Goal: Task Accomplishment & Management: Complete application form

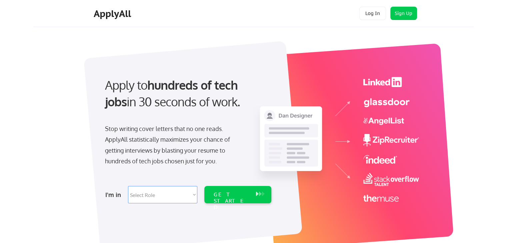
click at [146, 193] on select "Select Role Software Engineering Product Management Customer Success Sales UI/U…" at bounding box center [162, 194] width 69 height 17
select select ""product""
click at [128, 186] on select "Select Role Software Engineering Product Management Customer Success Sales UI/U…" at bounding box center [162, 194] width 69 height 17
select select ""product""
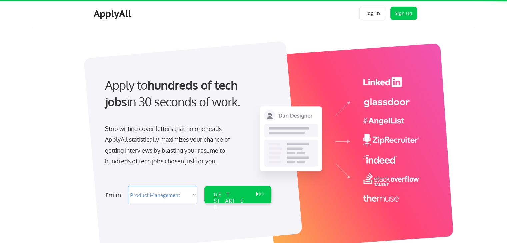
click at [148, 192] on select "Select Role Software Engineering Product Management Customer Success Sales UI/U…" at bounding box center [162, 194] width 69 height 17
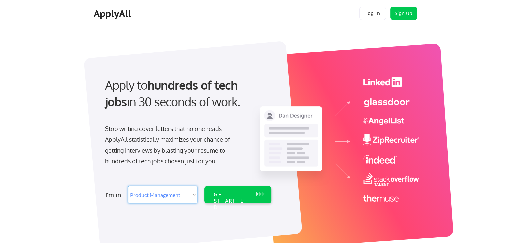
select select ""engineering""
click at [128, 186] on select "Select Role Software Engineering Product Management Customer Success Sales UI/U…" at bounding box center [162, 194] width 69 height 17
select select ""engineering""
click at [233, 196] on div "GET STARTED" at bounding box center [232, 201] width 36 height 19
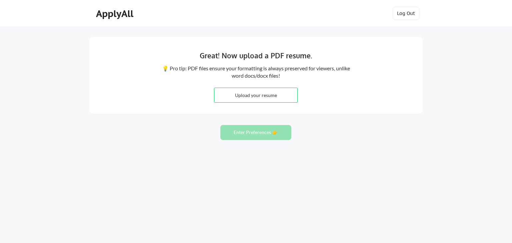
click at [261, 98] on input "file" at bounding box center [256, 95] width 83 height 14
type input "C:\fakepath\Radha_.NETDeveloper.docx"
click at [266, 130] on button "Enter Preferences 👉" at bounding box center [256, 132] width 71 height 15
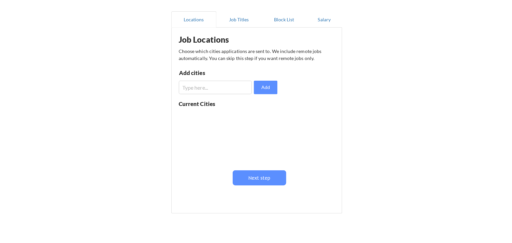
scroll to position [26, 0]
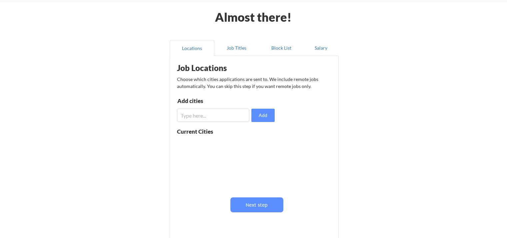
click at [187, 114] on input "input" at bounding box center [213, 115] width 72 height 13
type input "Austin"
click at [260, 112] on button "Add" at bounding box center [263, 115] width 23 height 13
click at [214, 118] on input "input" at bounding box center [213, 115] width 72 height 13
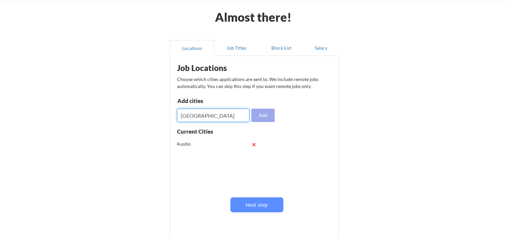
type input "USA"
click at [270, 116] on button "Add" at bounding box center [263, 115] width 23 height 13
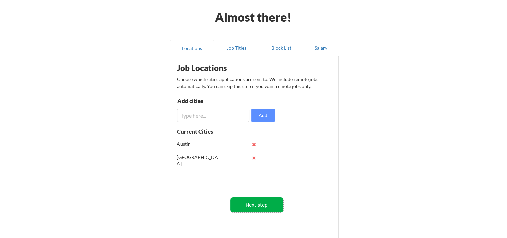
click at [260, 204] on button "Next step" at bounding box center [257, 205] width 53 height 15
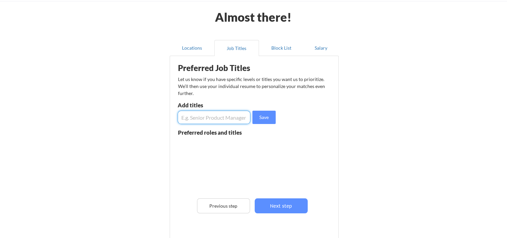
click at [206, 116] on input "input" at bounding box center [214, 117] width 73 height 13
type input ".NET Developer"
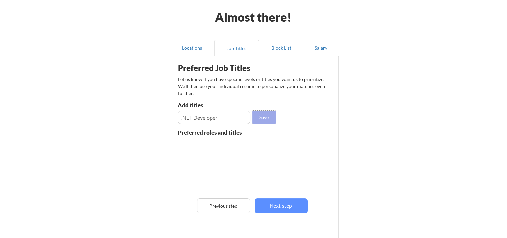
click at [268, 119] on button "Save" at bounding box center [264, 117] width 23 height 13
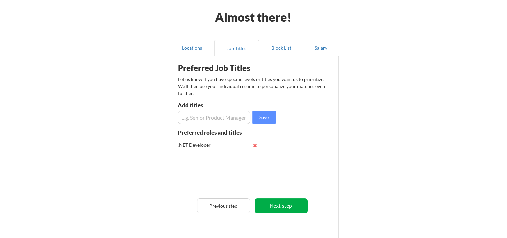
click at [291, 209] on button "Next step" at bounding box center [281, 206] width 53 height 15
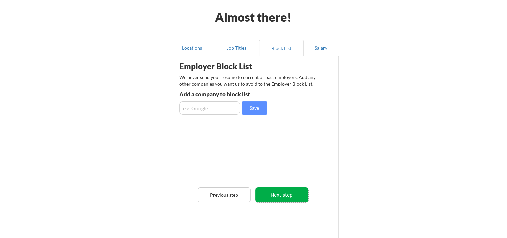
click at [288, 199] on button "Next step" at bounding box center [282, 195] width 53 height 15
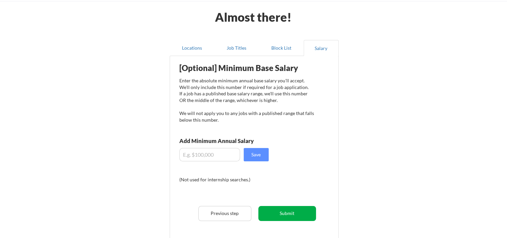
click at [289, 215] on button "Submit" at bounding box center [288, 213] width 58 height 15
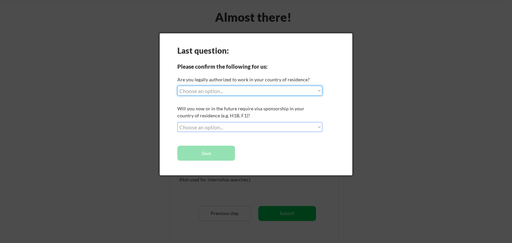
click at [237, 93] on select "Choose an option... Yes, I am a US Citizen Yes, I am a Canadian Citizen Yes, I …" at bounding box center [250, 91] width 145 height 10
select select ""yes__i_am_here_on_a_visa__h1b__opt__etc__""
click at [178, 86] on select "Choose an option... Yes, I am a US Citizen Yes, I am a Canadian Citizen Yes, I …" at bounding box center [250, 91] width 145 height 10
click at [222, 128] on select "Choose an option... No, I will not need sponsorship Yes, I will need sponsorship" at bounding box center [250, 127] width 145 height 10
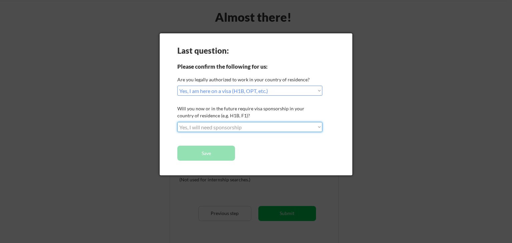
click at [178, 122] on select "Choose an option... No, I will not need sponsorship Yes, I will need sponsorship" at bounding box center [250, 127] width 145 height 10
click at [209, 127] on select "Choose an option... No, I will not need sponsorship Yes, I will need sponsorship" at bounding box center [250, 127] width 145 height 10
select select ""no__i_will_not_need_sponsorship""
click at [178, 122] on select "Choose an option... No, I will not need sponsorship Yes, I will need sponsorship" at bounding box center [250, 127] width 145 height 10
click at [207, 152] on button "Save" at bounding box center [207, 153] width 58 height 15
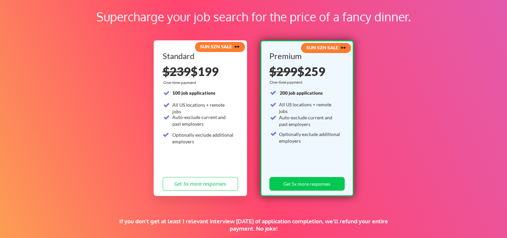
scroll to position [38, 0]
